Goal: Browse casually

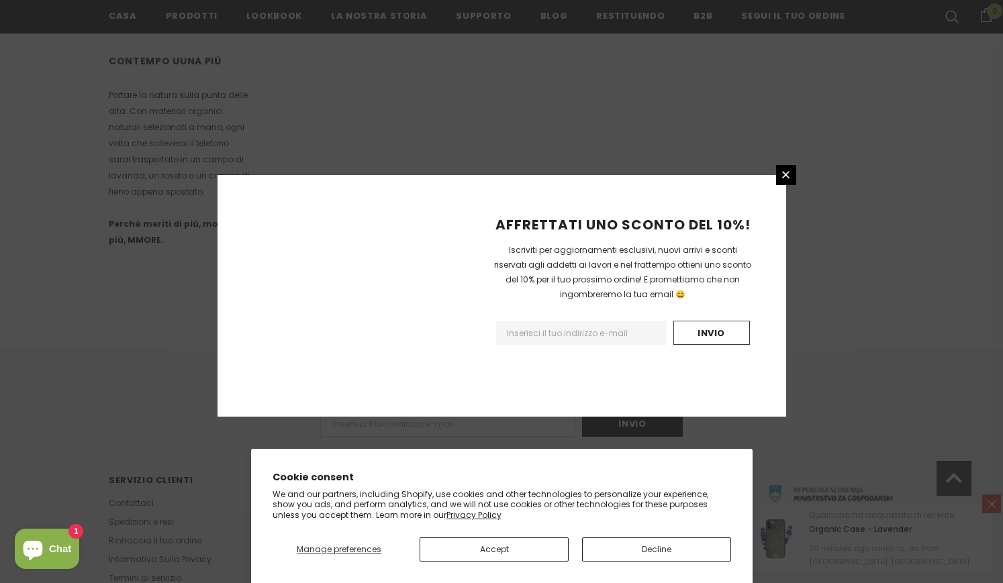
scroll to position [793, 0]
